Goal: Task Accomplishment & Management: Manage account settings

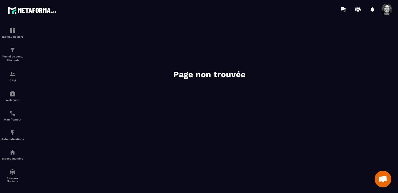
scroll to position [7101, 0]
click at [12, 54] on div "Tunnel de vente Site web" at bounding box center [12, 55] width 22 height 16
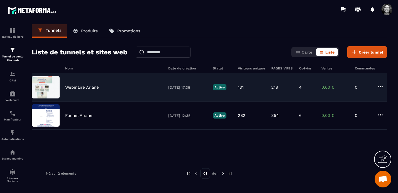
click at [83, 89] on div "Webinaire Ariane [DATE] 17:35 Active 131 218 4 0,00 € 0" at bounding box center [209, 87] width 355 height 28
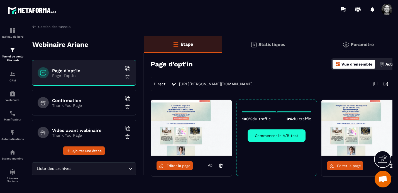
click at [98, 69] on h6 "Page d'opt'in" at bounding box center [87, 70] width 70 height 5
click at [375, 84] on icon at bounding box center [375, 84] width 11 height 11
